Goal: Task Accomplishment & Management: Use online tool/utility

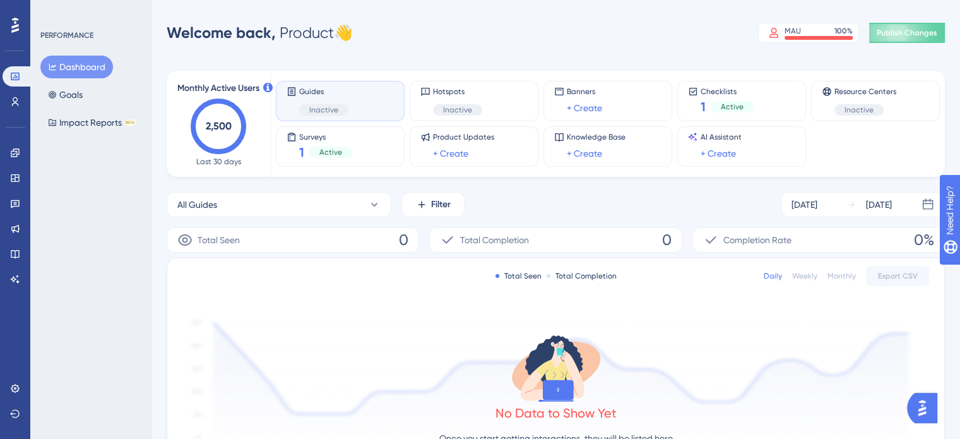
click at [90, 222] on div "PERFORMANCE Dashboard Goals Impact Reports BETA" at bounding box center [90, 219] width 121 height 439
click at [69, 302] on div "PERFORMANCE Dashboard Goals Impact Reports BETA" at bounding box center [90, 219] width 121 height 439
click at [18, 98] on icon at bounding box center [15, 102] width 10 height 10
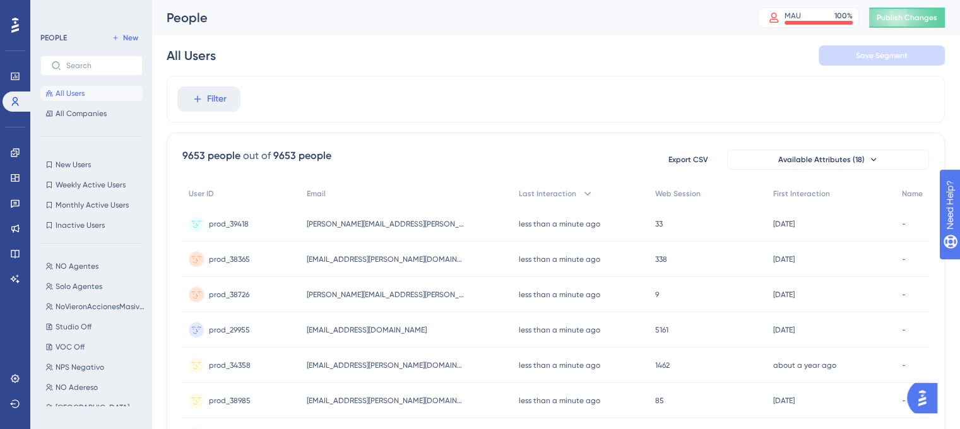
click at [64, 11] on div "PEOPLE New All Users All Companies New Users New Users Weekly Active Users Week…" at bounding box center [90, 214] width 121 height 429
click at [582, 192] on icon at bounding box center [588, 194] width 13 height 13
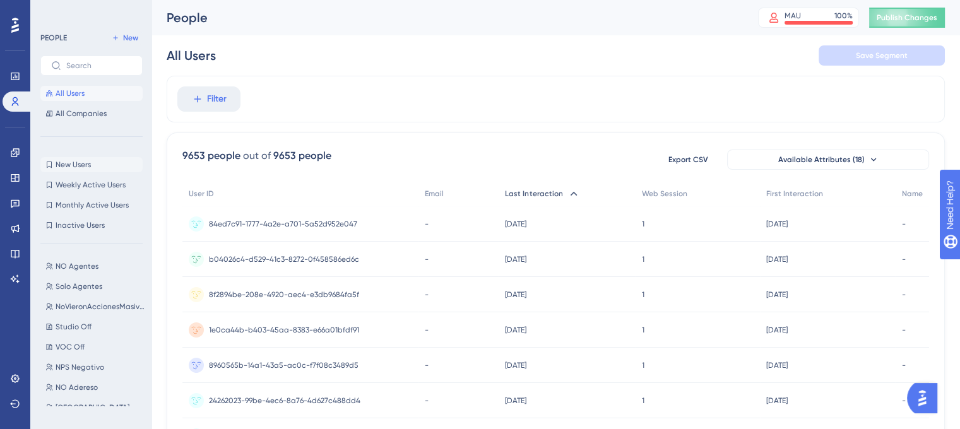
click at [96, 166] on button "New Users New Users" at bounding box center [91, 164] width 102 height 15
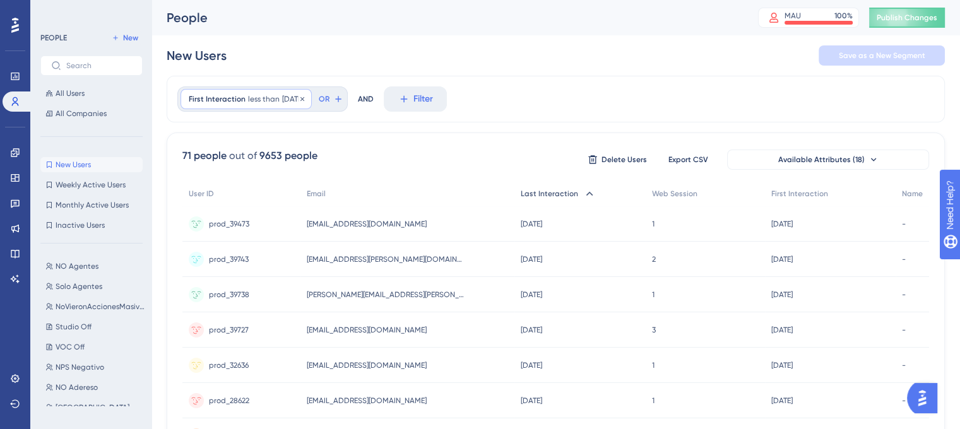
click at [244, 95] on div "First Interaction less than 10 days ago 10 days ago Remove" at bounding box center [246, 99] width 131 height 20
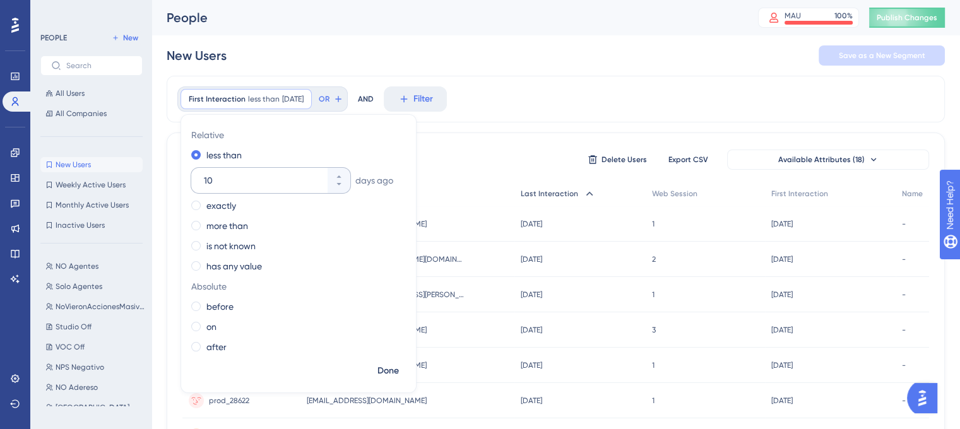
drag, startPoint x: 258, startPoint y: 176, endPoint x: 201, endPoint y: 181, distance: 57.1
click at [202, 181] on div "10" at bounding box center [259, 180] width 136 height 25
type input "30"
click at [566, 89] on div "First Interaction less than 30 days ago 30 days ago Remove Relative less than 3…" at bounding box center [556, 99] width 779 height 47
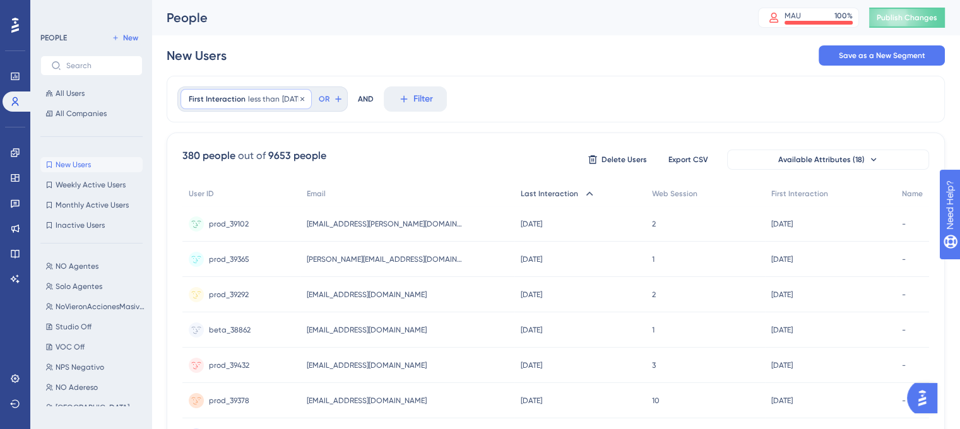
click at [301, 94] on span "30 days ago" at bounding box center [292, 99] width 21 height 10
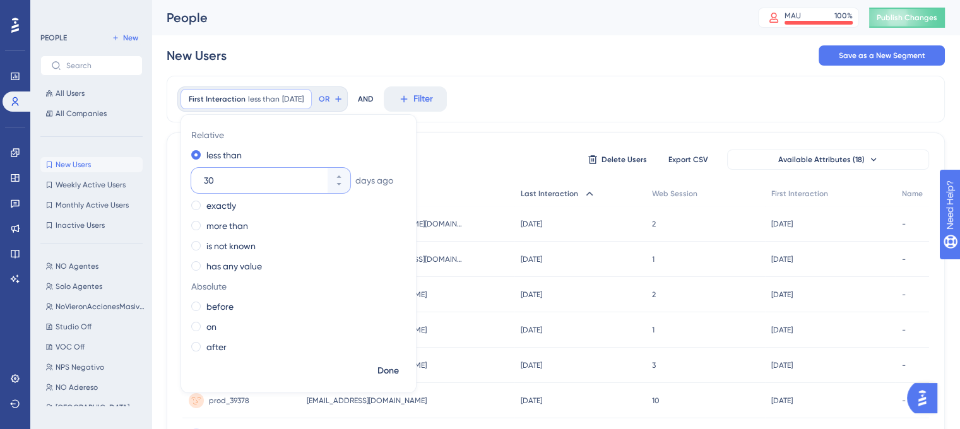
drag, startPoint x: 205, startPoint y: 180, endPoint x: 168, endPoint y: 181, distance: 36.6
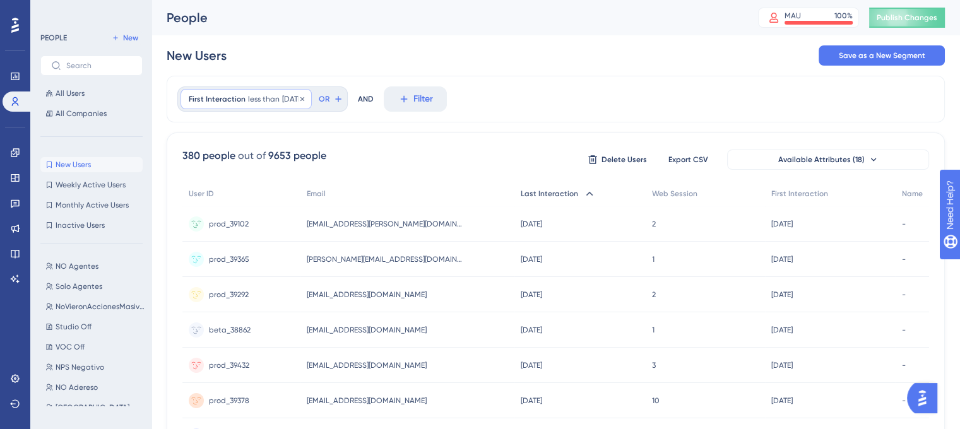
click at [241, 89] on div "First Interaction less than 30 days ago 30 days ago Remove" at bounding box center [246, 99] width 131 height 20
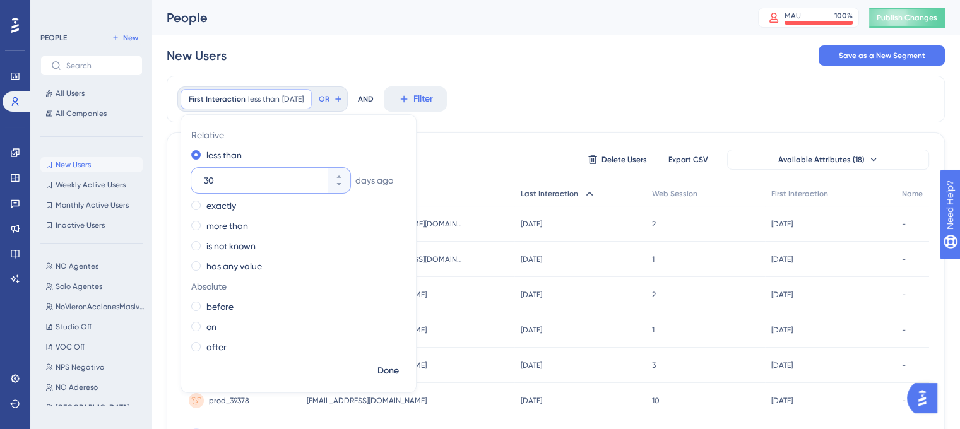
drag, startPoint x: 218, startPoint y: 184, endPoint x: 173, endPoint y: 184, distance: 45.5
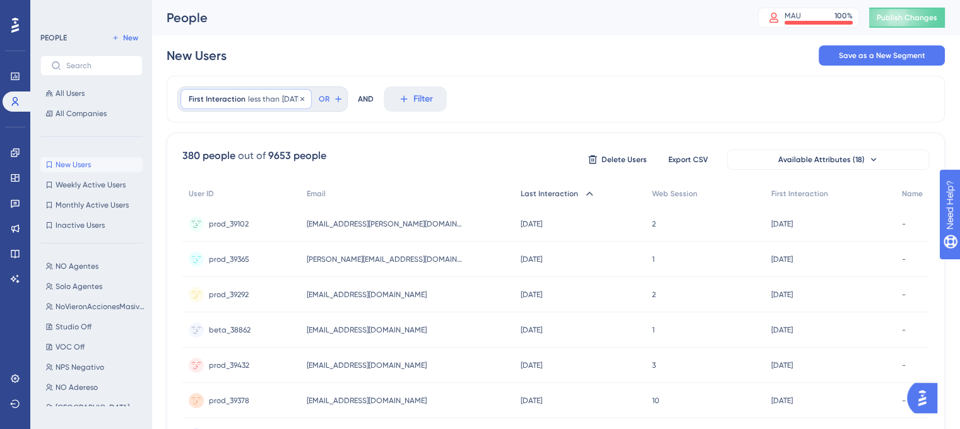
click at [219, 95] on span "First Interaction" at bounding box center [217, 99] width 57 height 10
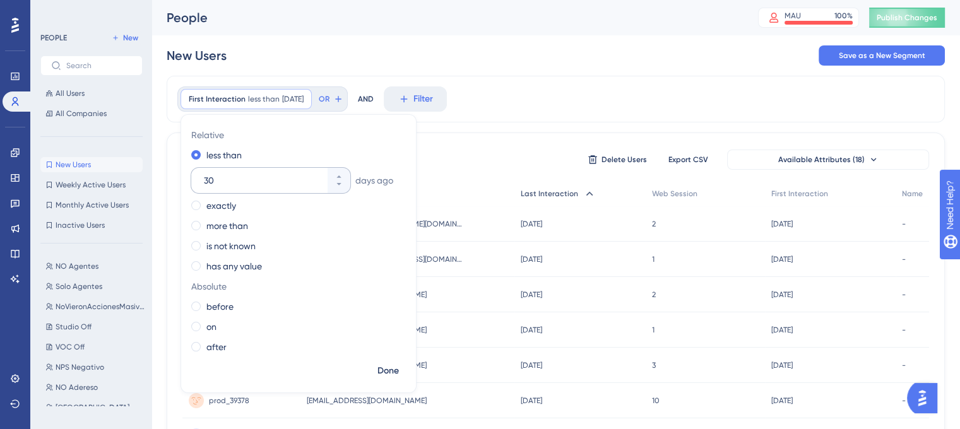
click at [211, 188] on div "30" at bounding box center [259, 180] width 136 height 25
click at [211, 188] on input "30" at bounding box center [264, 180] width 121 height 15
click at [203, 182] on div "30" at bounding box center [259, 180] width 136 height 25
type input "60"
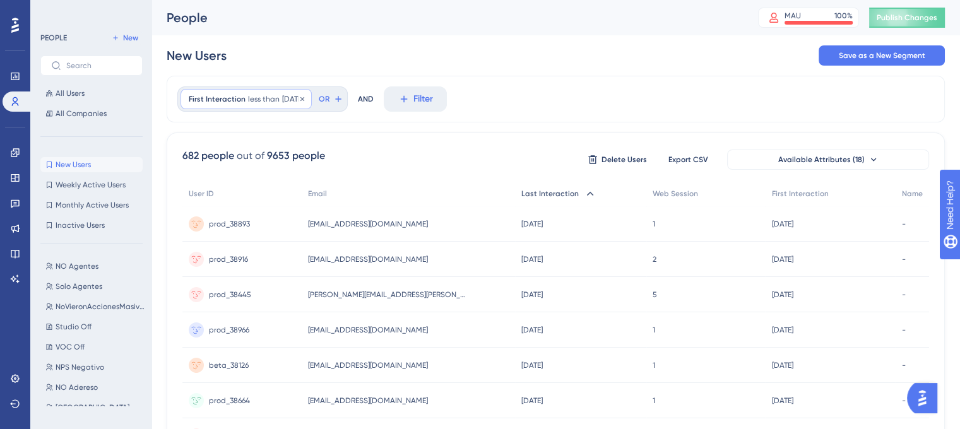
click at [268, 101] on span "less than" at bounding box center [264, 99] width 32 height 10
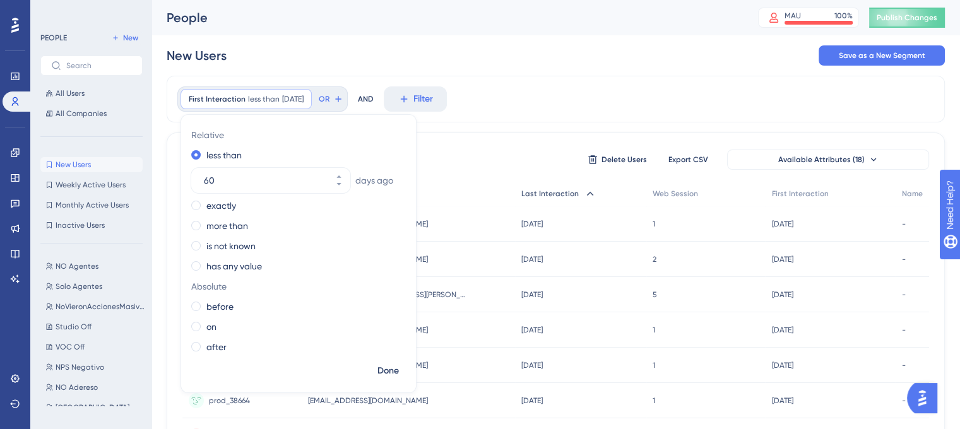
click at [503, 60] on div "New Users Save as a New Segment" at bounding box center [556, 55] width 779 height 40
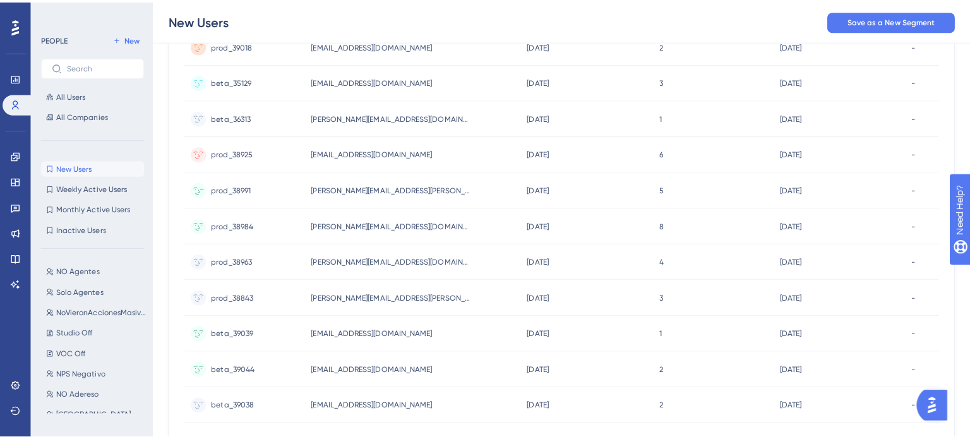
scroll to position [505, 0]
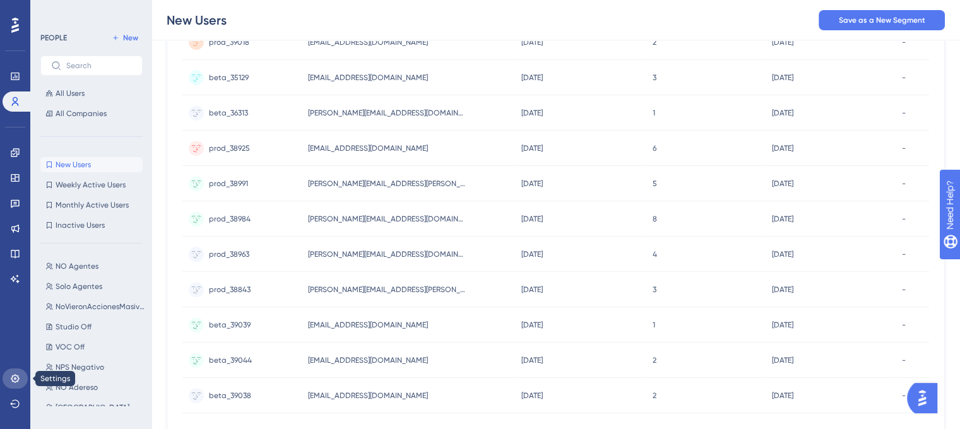
click at [9, 375] on link at bounding box center [15, 379] width 25 height 20
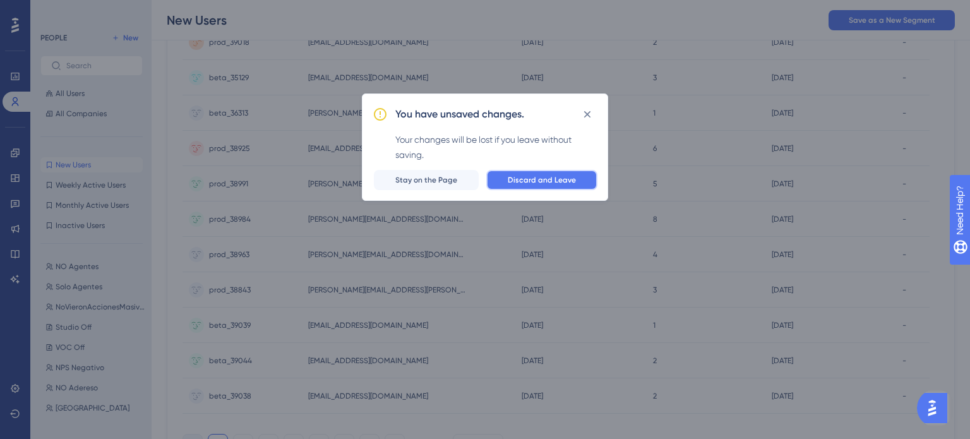
click at [528, 180] on span "Discard and Leave" at bounding box center [542, 180] width 68 height 10
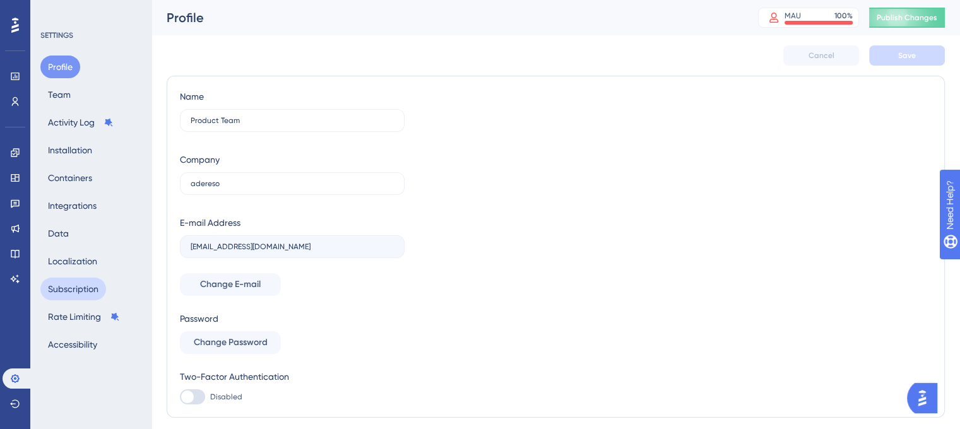
click at [70, 284] on button "Subscription" at bounding box center [73, 289] width 66 height 23
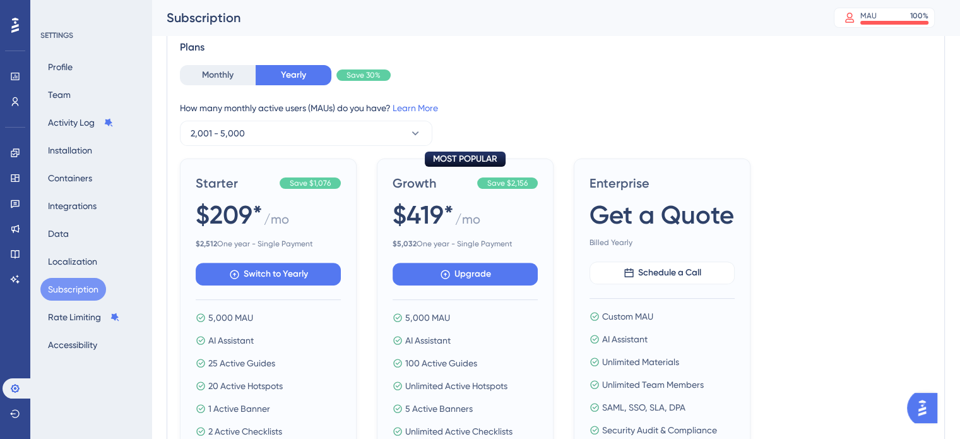
scroll to position [442, 0]
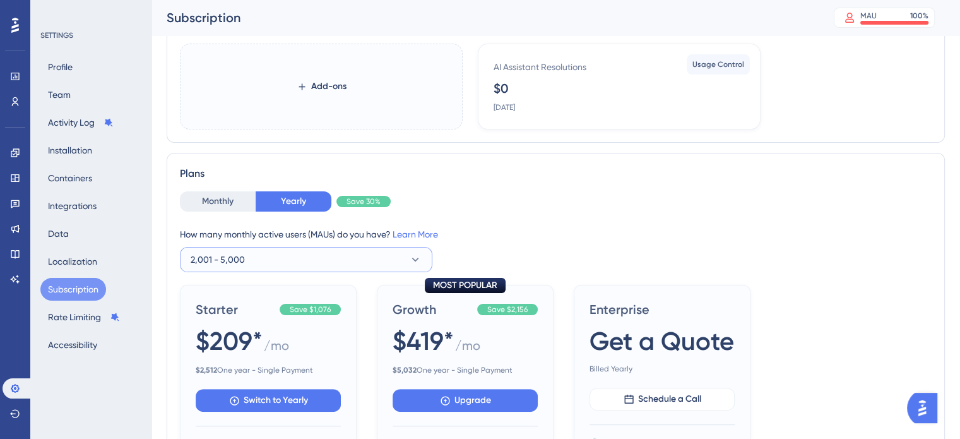
click at [228, 270] on button "2,001 - 5,000" at bounding box center [306, 259] width 253 height 25
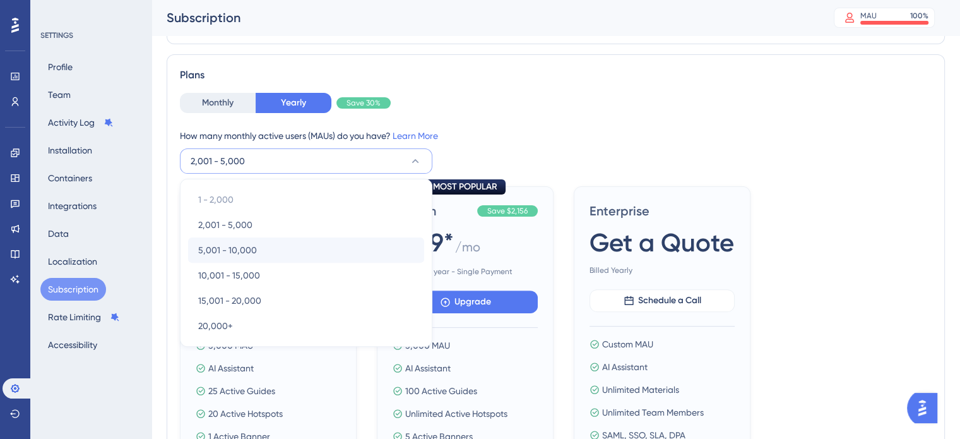
scroll to position [331, 0]
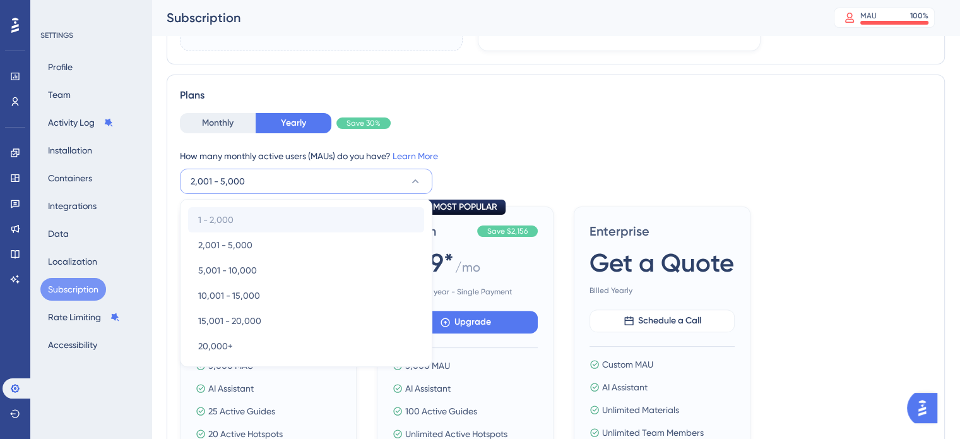
click at [235, 224] on div "1 - 2,000 1 - 2,000" at bounding box center [306, 219] width 216 height 25
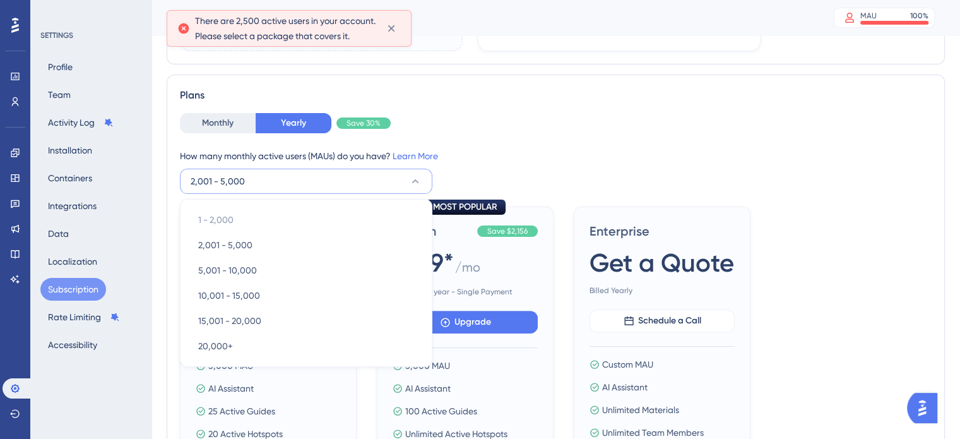
click at [513, 104] on div "Plans Monthly Yearly Save 30% How many monthly active users (MAUs) do you have?…" at bounding box center [556, 342] width 779 height 535
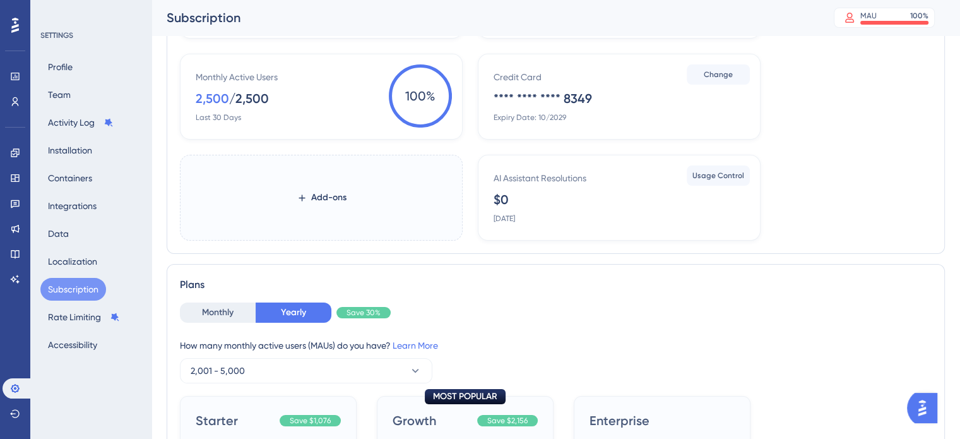
scroll to position [78, 0]
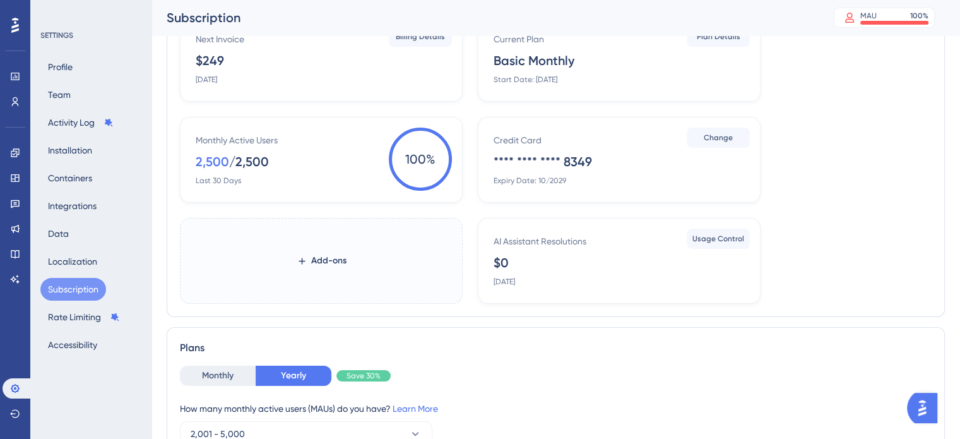
click at [290, 169] on div "Monthly Active Users 2,500 / 2,500 Last 30 Days" at bounding box center [324, 159] width 256 height 53
click at [321, 251] on button "Add-ons" at bounding box center [322, 260] width 90 height 23
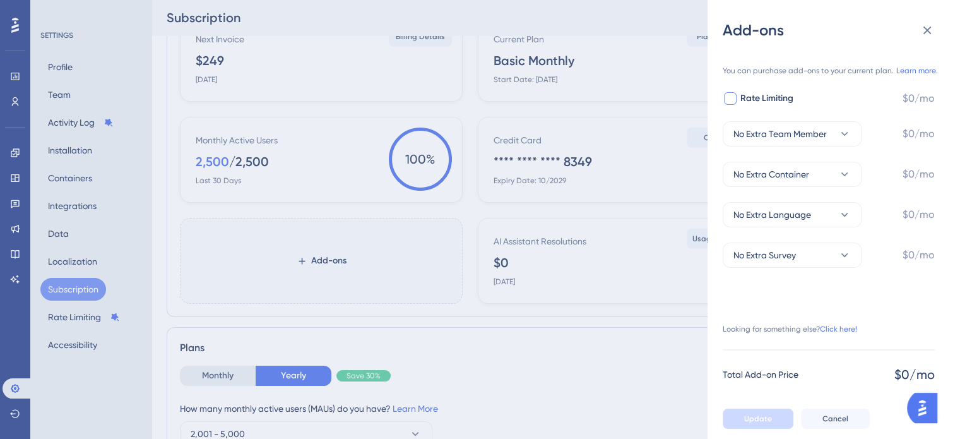
click at [778, 99] on span "Rate Limiting" at bounding box center [767, 98] width 53 height 15
checkbox input "false"
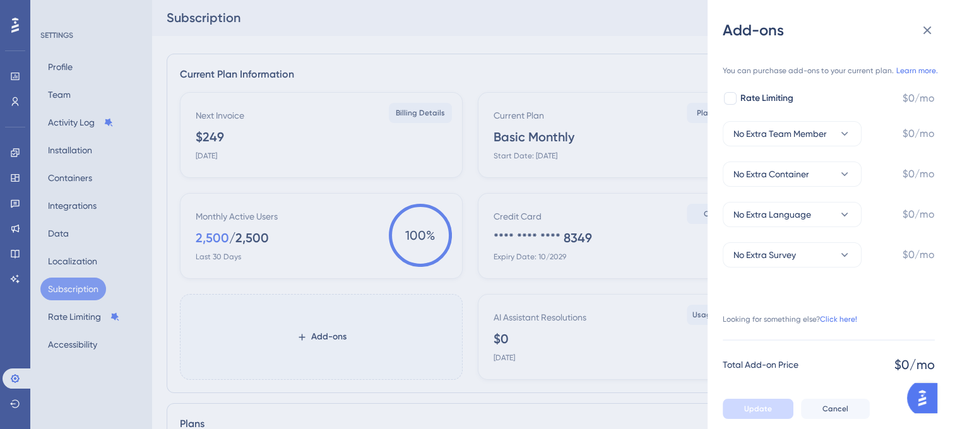
scroll to position [0, 0]
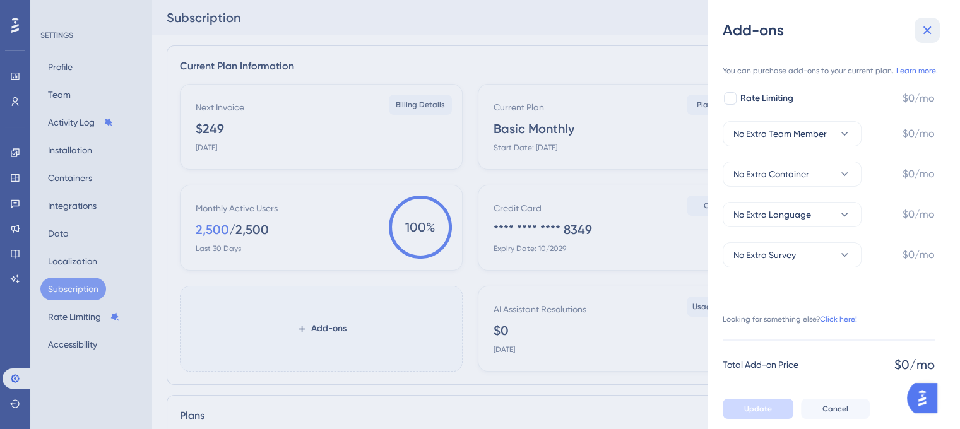
click at [926, 34] on icon at bounding box center [927, 30] width 15 height 15
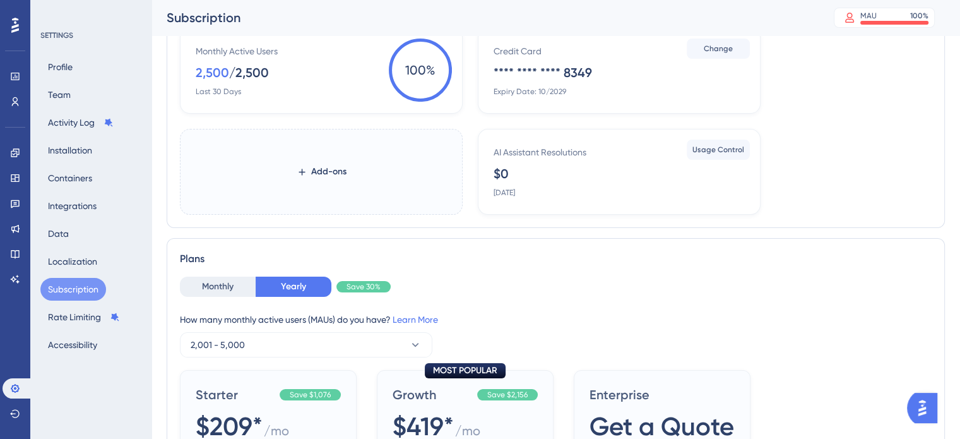
scroll to position [189, 0]
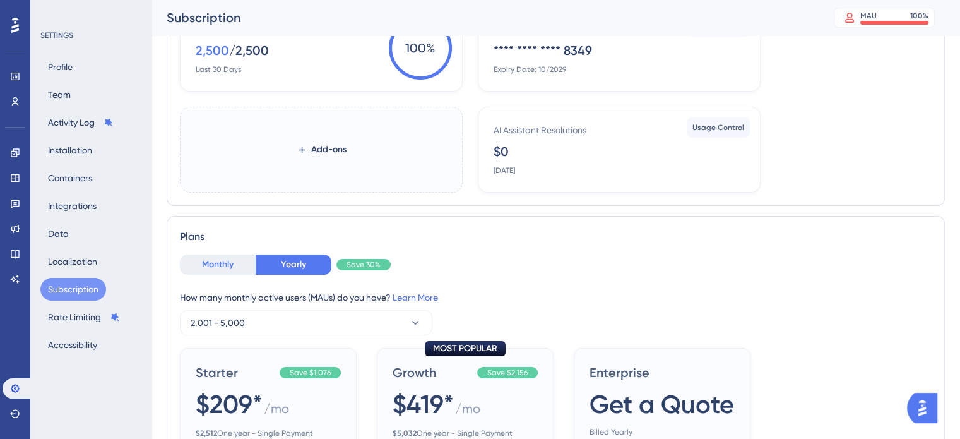
click at [215, 264] on button "Monthly" at bounding box center [218, 264] width 76 height 20
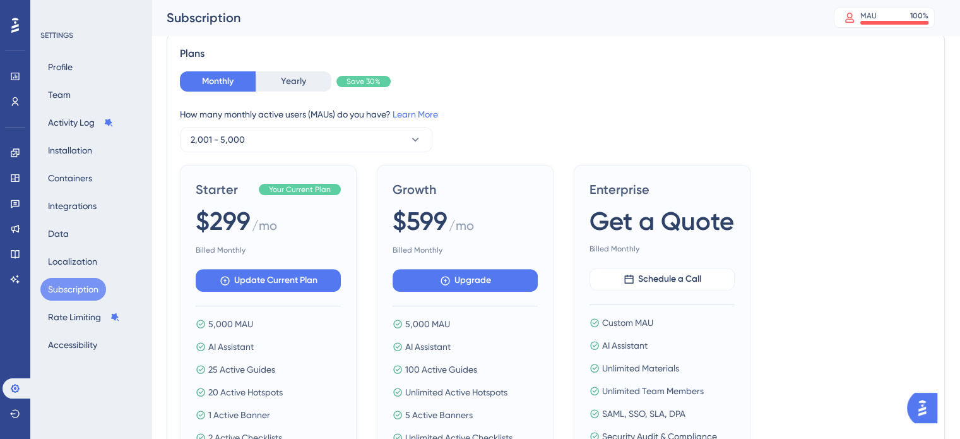
scroll to position [379, 0]
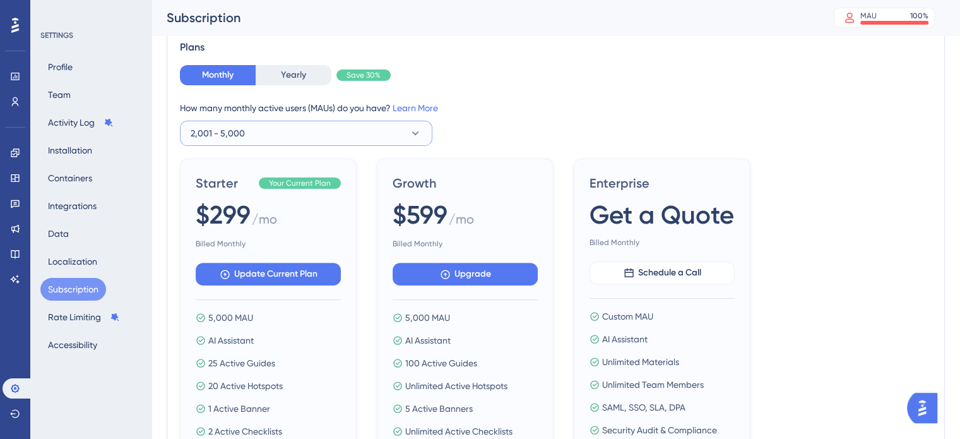
click at [258, 134] on button "2,001 - 5,000" at bounding box center [306, 133] width 253 height 25
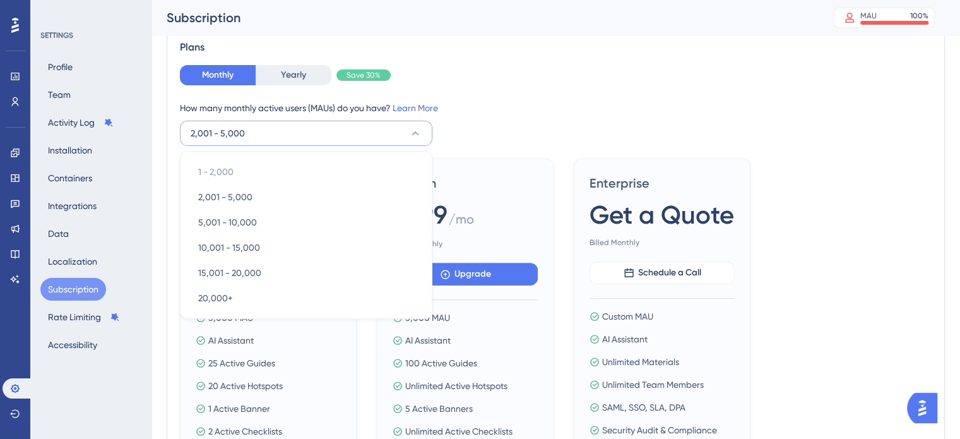
scroll to position [394, 0]
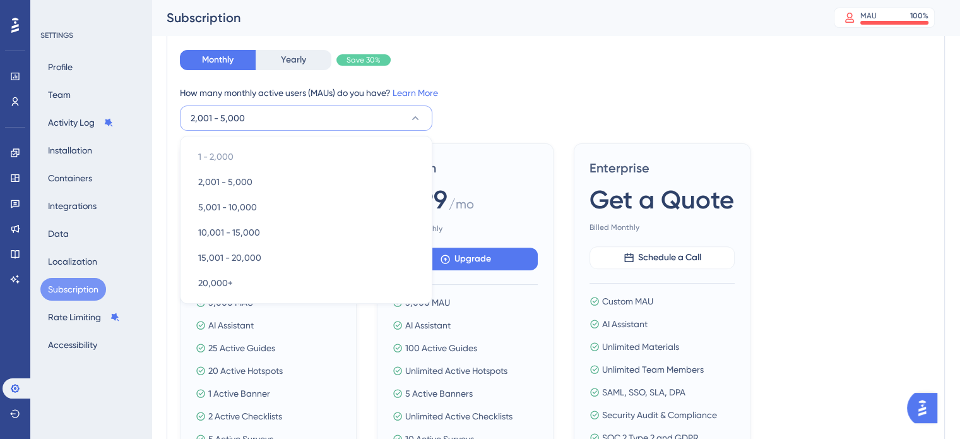
click at [277, 120] on button "2,001 - 5,000" at bounding box center [306, 117] width 253 height 25
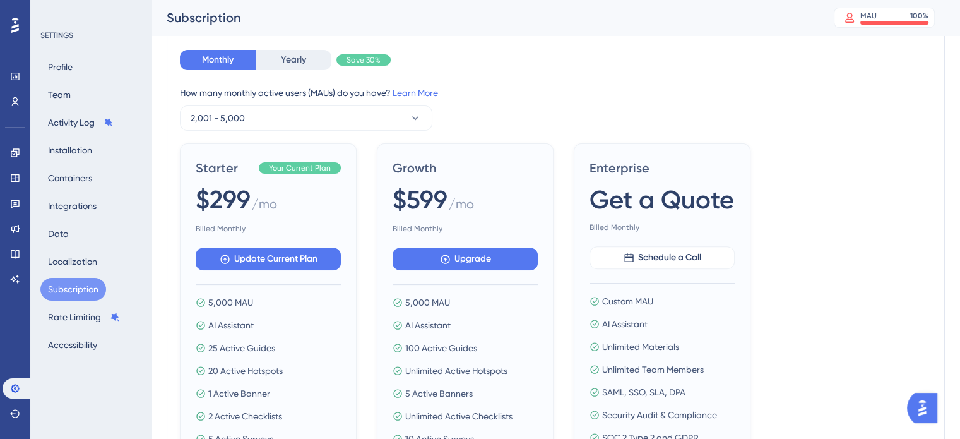
click at [743, 101] on div "How many monthly active users (MAUs) do you have? Learn More 2,001 - 5,000" at bounding box center [556, 107] width 752 height 45
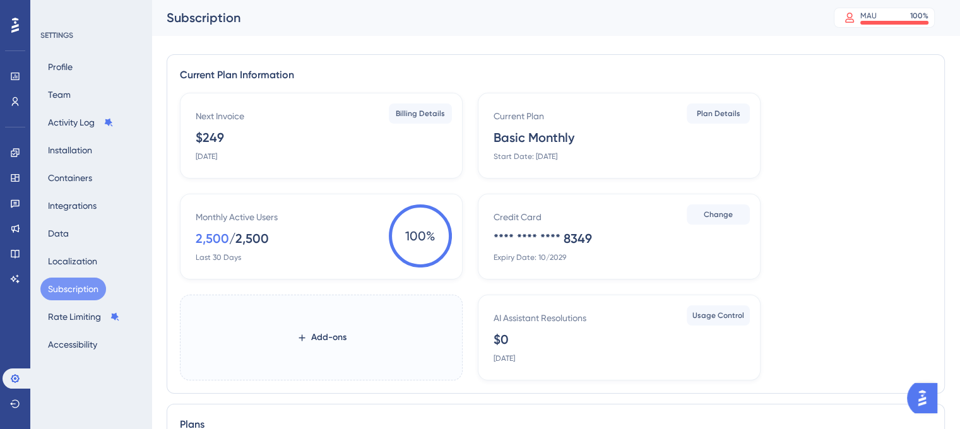
scroll to position [0, 0]
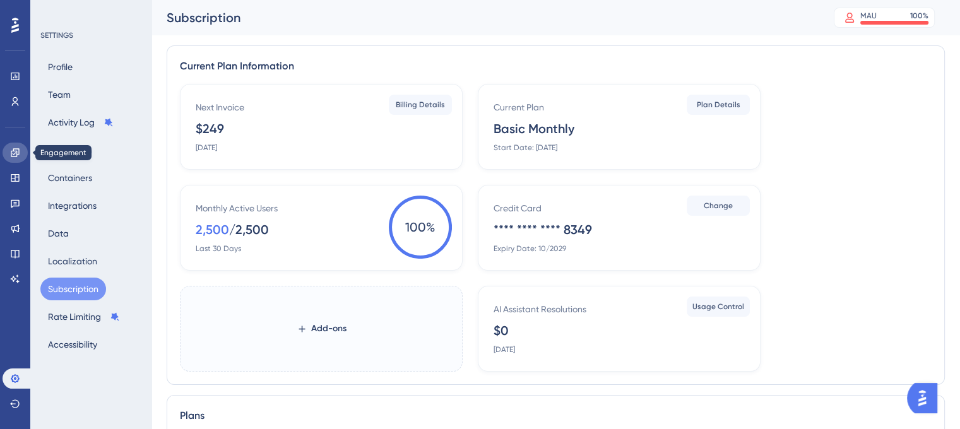
drag, startPoint x: 20, startPoint y: 148, endPoint x: 168, endPoint y: 429, distance: 316.9
click at [20, 148] on link at bounding box center [15, 153] width 25 height 20
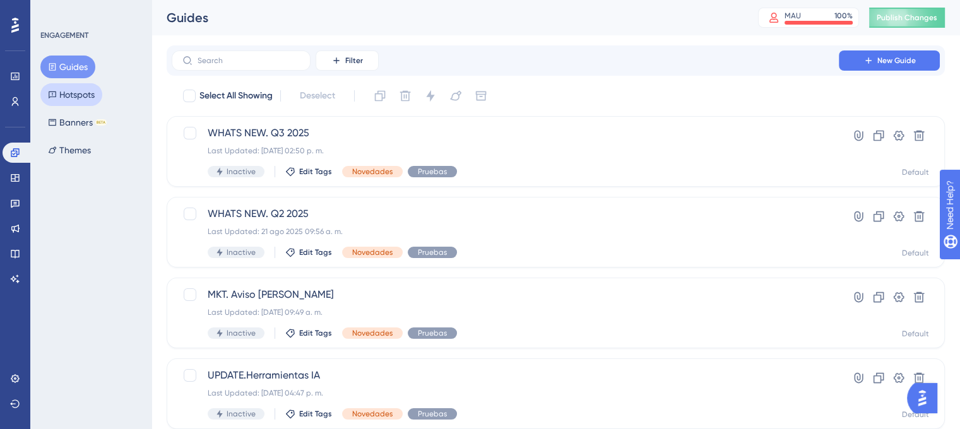
click at [64, 90] on button "Hotspots" at bounding box center [71, 94] width 62 height 23
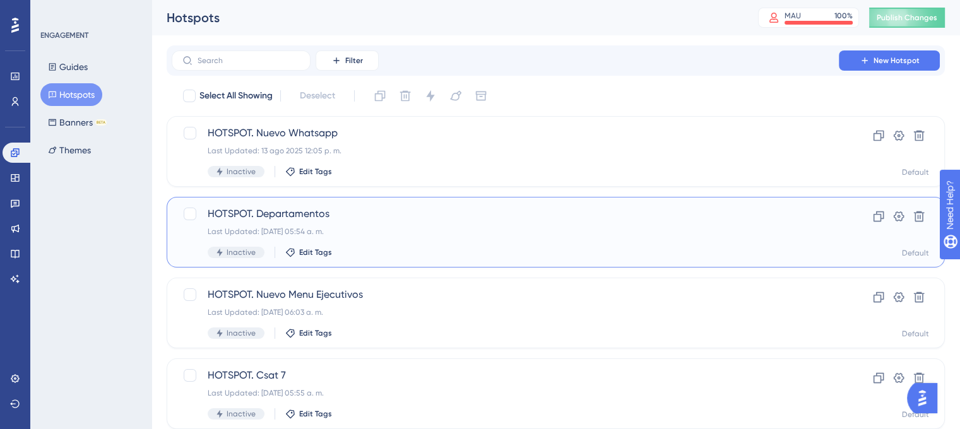
click at [395, 229] on div "Last Updated: 22 jul 2025 05:54 a. m." at bounding box center [505, 232] width 595 height 10
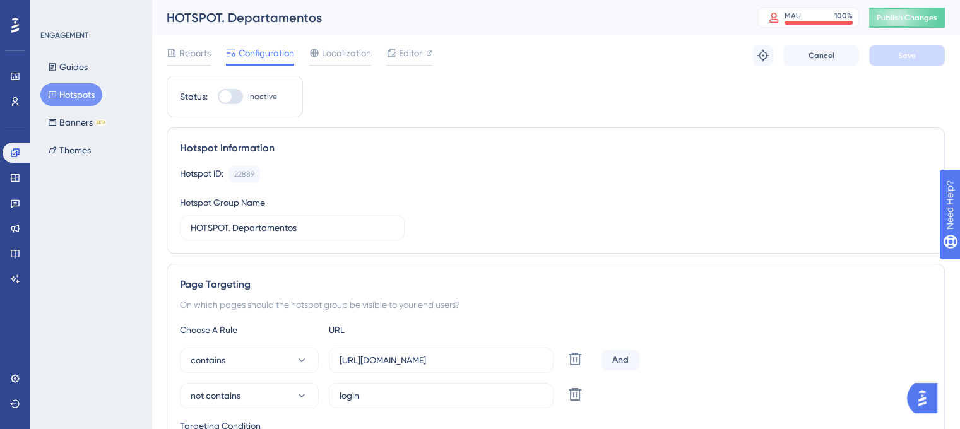
click at [66, 93] on button "Hotspots" at bounding box center [71, 94] width 62 height 23
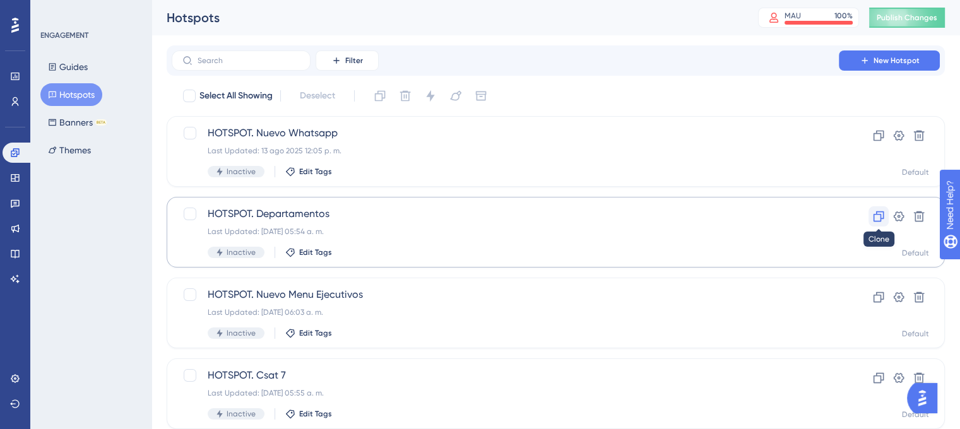
click at [874, 213] on icon at bounding box center [879, 216] width 13 height 13
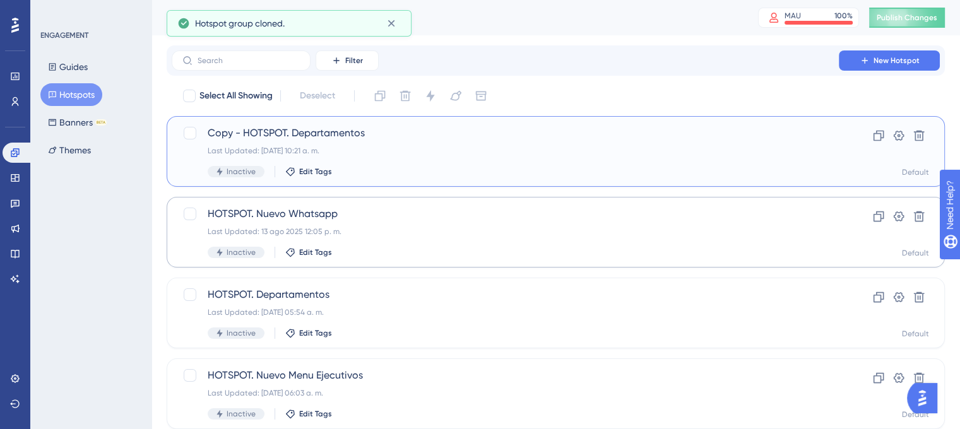
click at [362, 138] on span "Copy - HOTSPOT. Departamentos" at bounding box center [505, 133] width 595 height 15
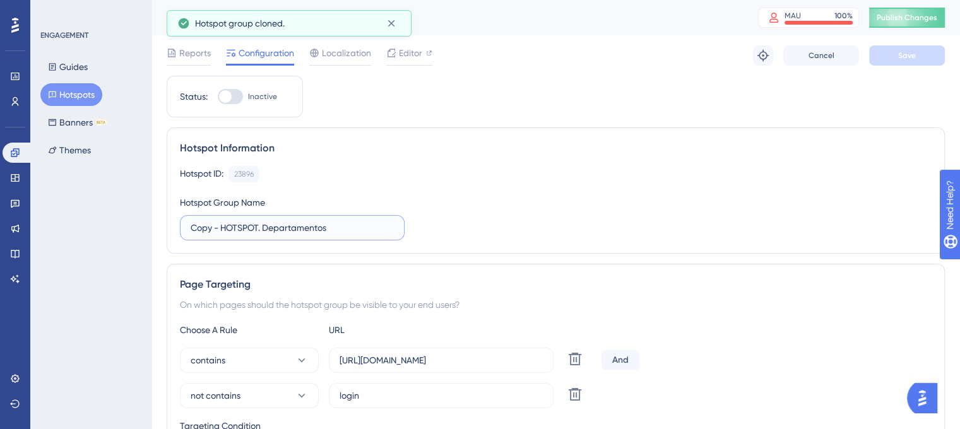
drag, startPoint x: 223, startPoint y: 226, endPoint x: 133, endPoint y: 227, distance: 89.7
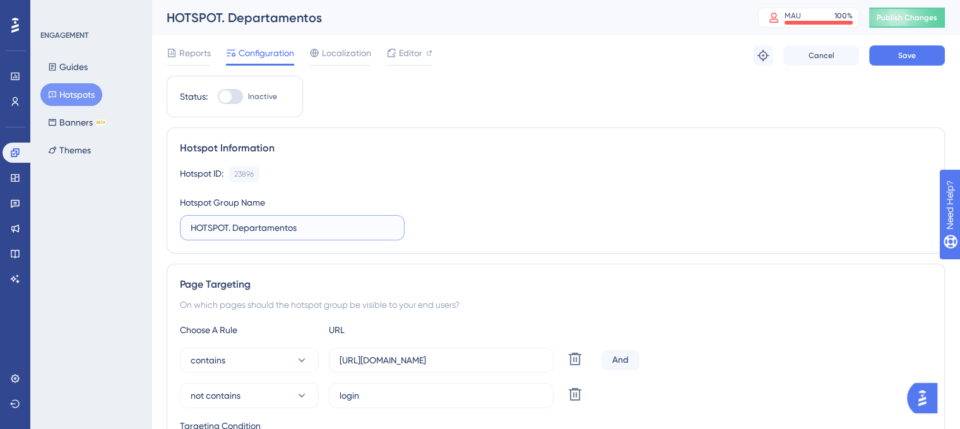
drag, startPoint x: 232, startPoint y: 227, endPoint x: 479, endPoint y: 216, distance: 246.5
click at [479, 216] on div "Hotspot ID: 23896 Copy Hotspot Group Name HOTSPOT. Departamentos" at bounding box center [556, 203] width 752 height 75
type input "HOTSPOT. BSP"
click at [923, 47] on button "Save" at bounding box center [907, 55] width 76 height 20
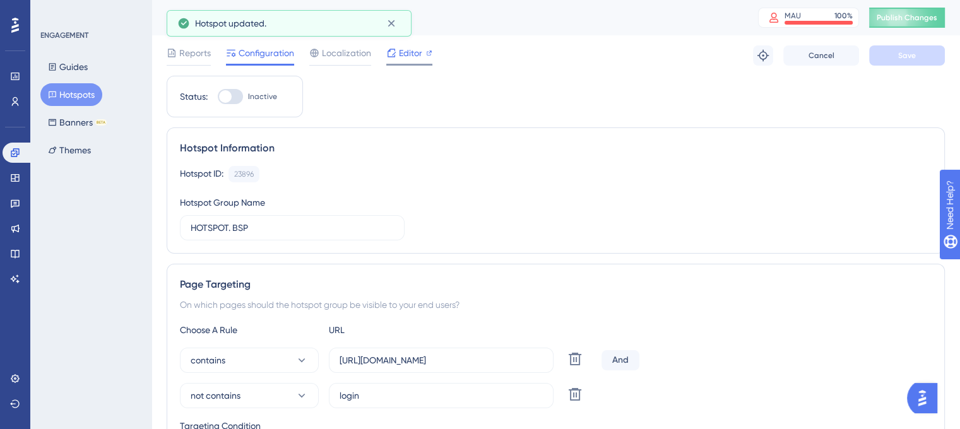
click at [404, 47] on span "Editor" at bounding box center [410, 52] width 23 height 15
